Goal: Information Seeking & Learning: Learn about a topic

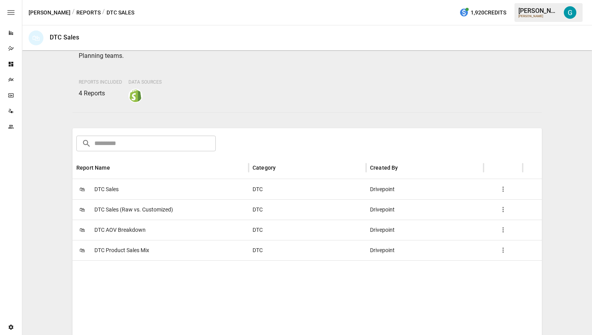
scroll to position [108, 0]
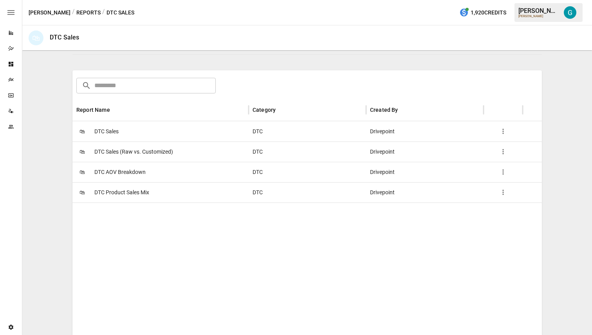
click at [149, 126] on div "🛍 DTC Sales" at bounding box center [160, 131] width 176 height 20
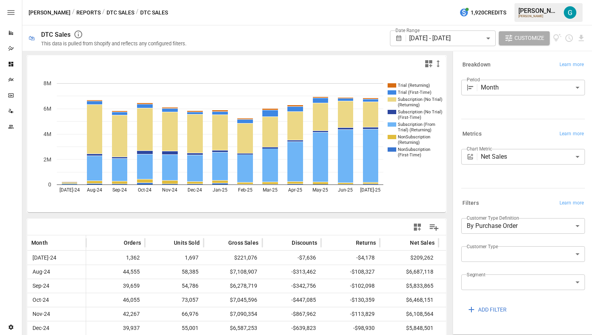
click at [76, 13] on button "Reports" at bounding box center [88, 13] width 24 height 10
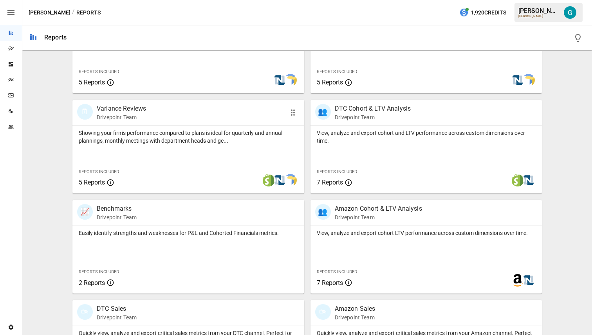
scroll to position [219, 0]
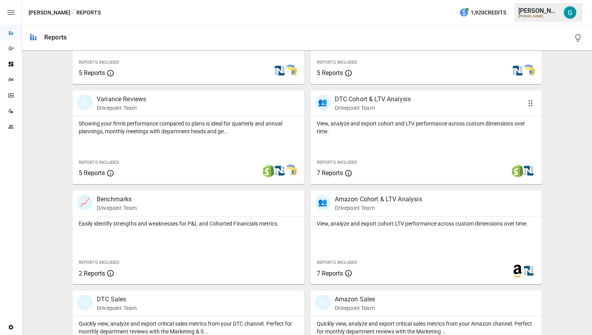
click at [442, 135] on div "View, analyze and export cohort and LTV performance across custom dimensions ov…" at bounding box center [426, 151] width 232 height 68
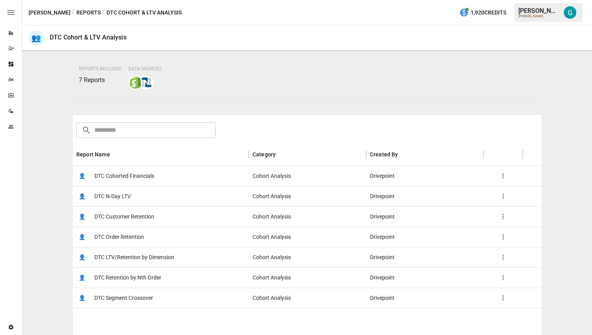
scroll to position [100, 0]
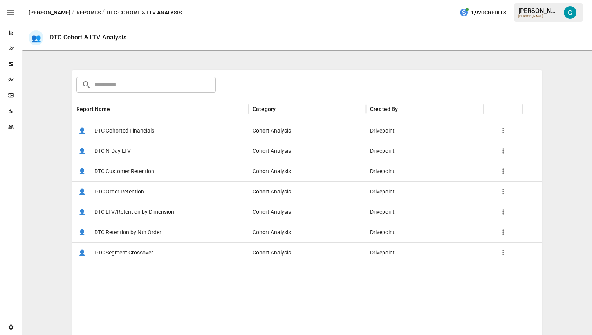
click at [150, 191] on div "👤 DTC Order Retention" at bounding box center [160, 192] width 176 height 20
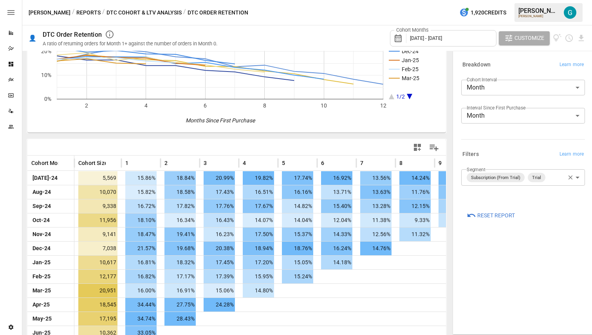
scroll to position [90, 0]
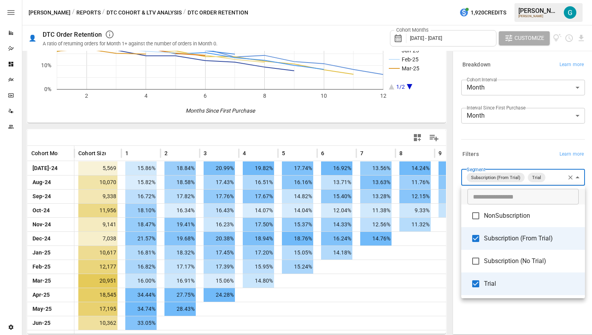
click at [552, 0] on body "Reports Dazzler Studio Dashboards Plans SmartModel ™ Data Sources Team Settings…" at bounding box center [296, 0] width 592 height 0
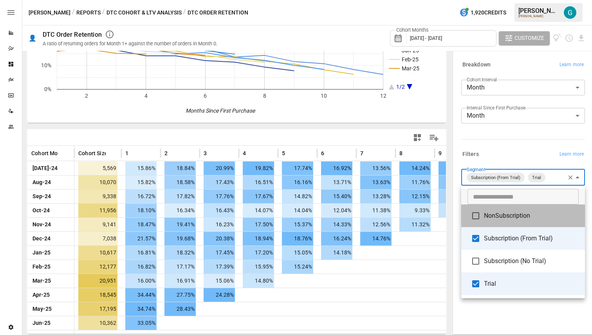
click at [537, 218] on span "NonSubscription" at bounding box center [531, 215] width 95 height 9
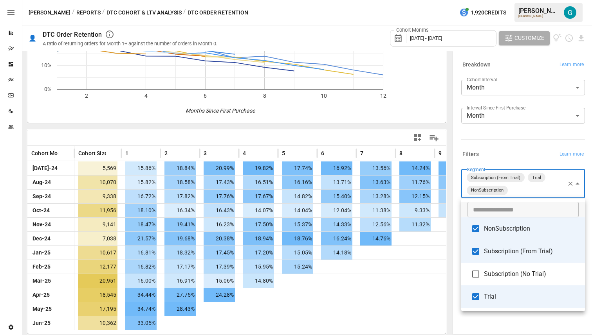
scroll to position [50, 0]
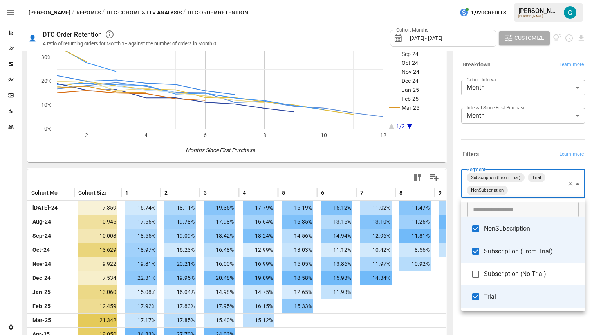
click at [527, 247] on span "Subscription (From Trial)" at bounding box center [531, 251] width 95 height 9
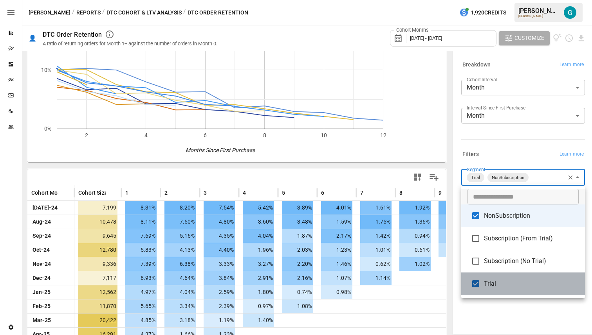
click at [524, 287] on span "Trial" at bounding box center [531, 284] width 95 height 9
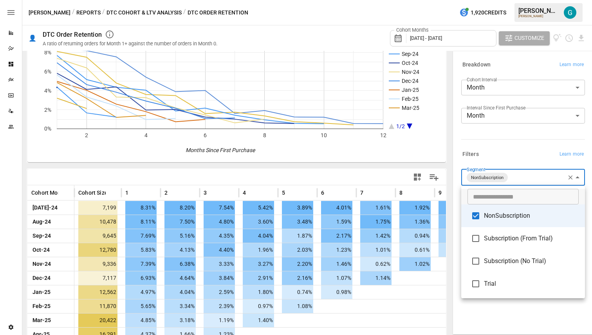
click at [516, 317] on div at bounding box center [296, 167] width 592 height 335
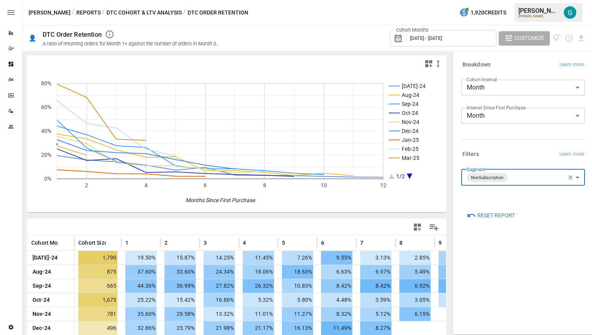
click at [542, 0] on body "Reports Dazzler Studio Dashboards Plans SmartModel ™ Data Sources Team Settings…" at bounding box center [296, 0] width 592 height 0
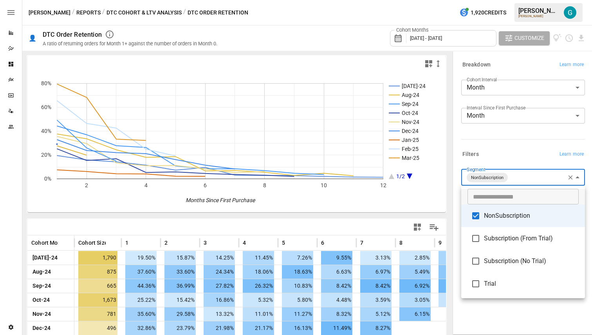
click at [523, 261] on span "Subscription (No Trial)" at bounding box center [531, 261] width 95 height 9
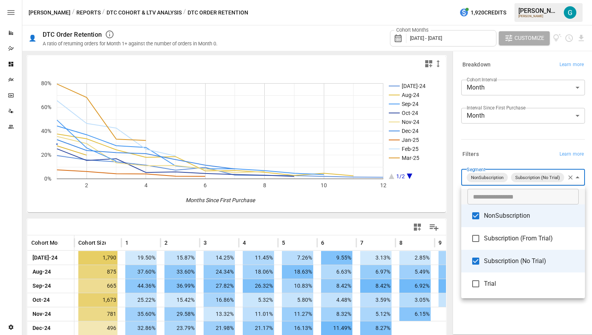
click at [523, 225] on li "NonSubscription" at bounding box center [523, 216] width 124 height 23
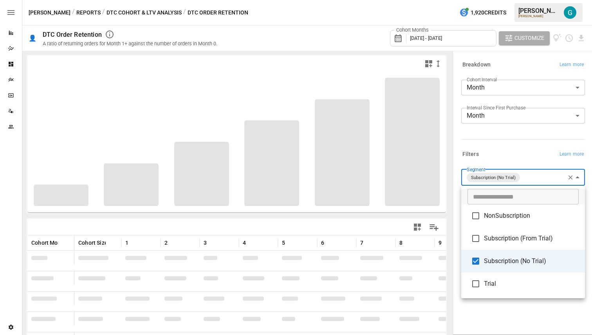
click at [505, 132] on div at bounding box center [296, 167] width 592 height 335
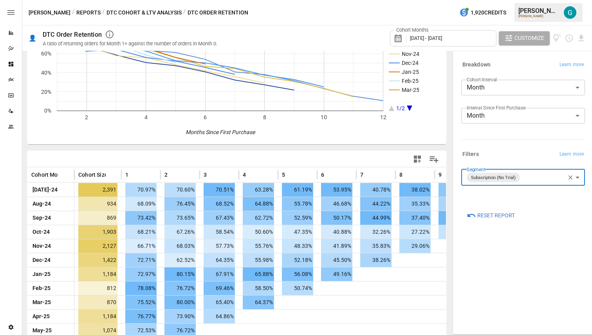
scroll to position [90, 0]
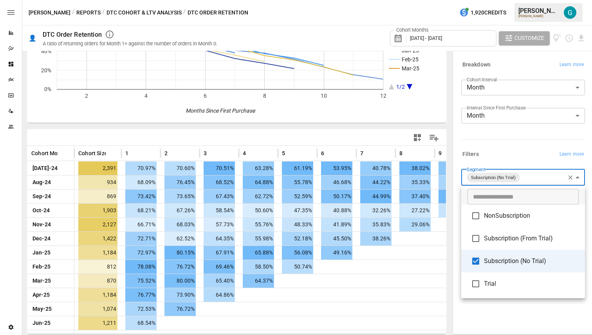
click at [534, 0] on body "Reports Dazzler Studio Dashboards Plans SmartModel ™ Data Sources Team Settings…" at bounding box center [296, 0] width 592 height 0
click at [532, 240] on span "Subscription (From Trial)" at bounding box center [531, 238] width 95 height 9
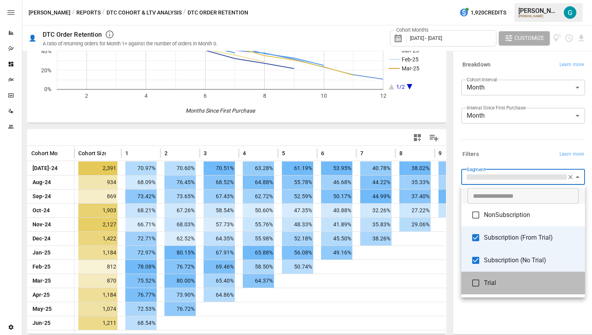
click at [516, 282] on span "Trial" at bounding box center [531, 283] width 95 height 9
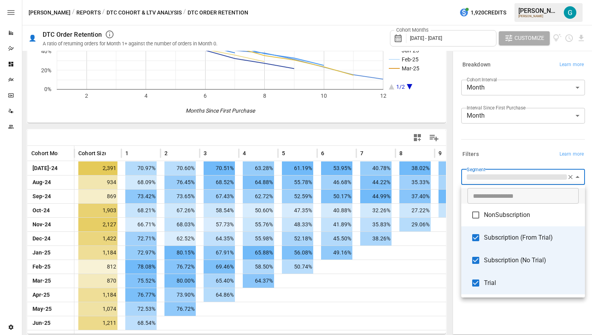
scroll to position [50, 0]
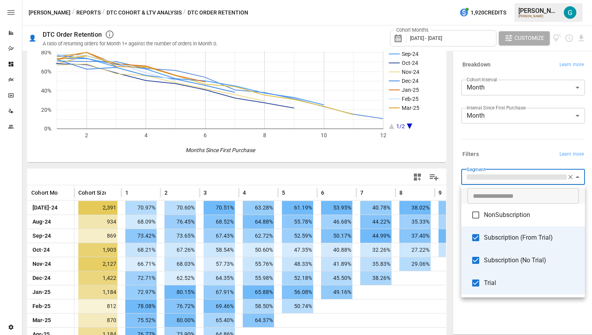
click at [535, 260] on span "Subscription (No Trial)" at bounding box center [531, 260] width 95 height 9
type input "**********"
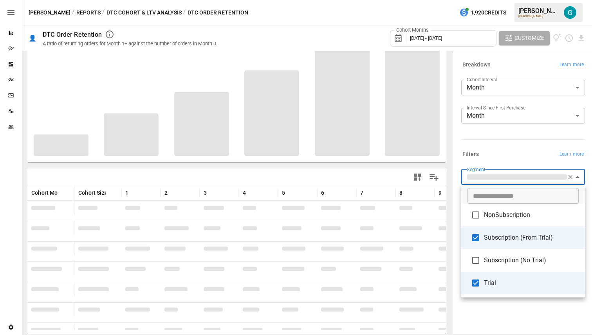
click at [514, 146] on div at bounding box center [296, 167] width 592 height 335
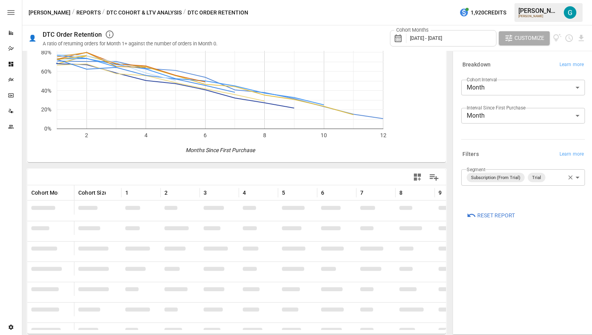
click at [514, 146] on div "Filters Learn more" at bounding box center [521, 153] width 127 height 14
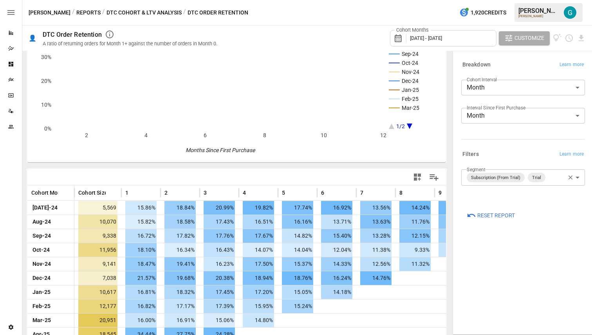
scroll to position [90, 0]
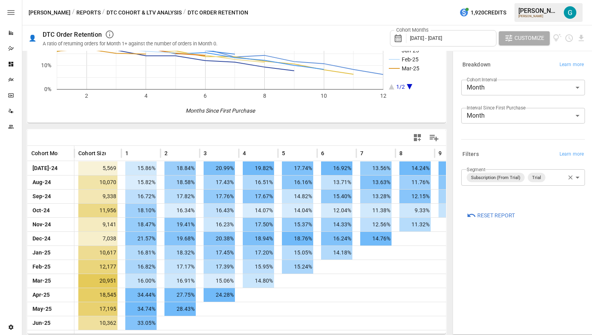
click at [525, 272] on div "**********" at bounding box center [523, 193] width 136 height 280
